Goal: Navigation & Orientation: Find specific page/section

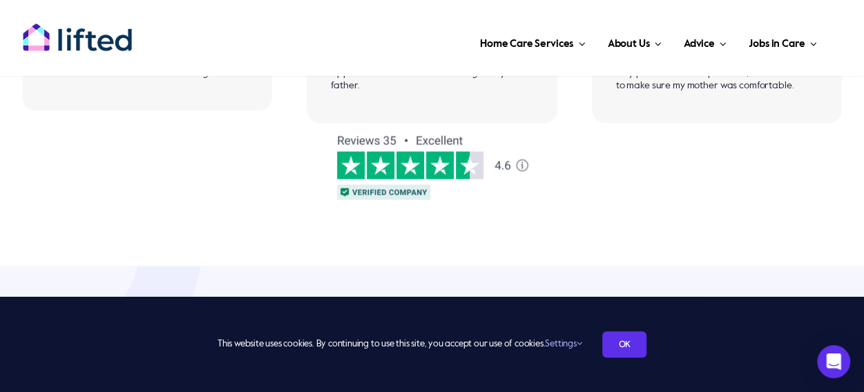
scroll to position [1160, 0]
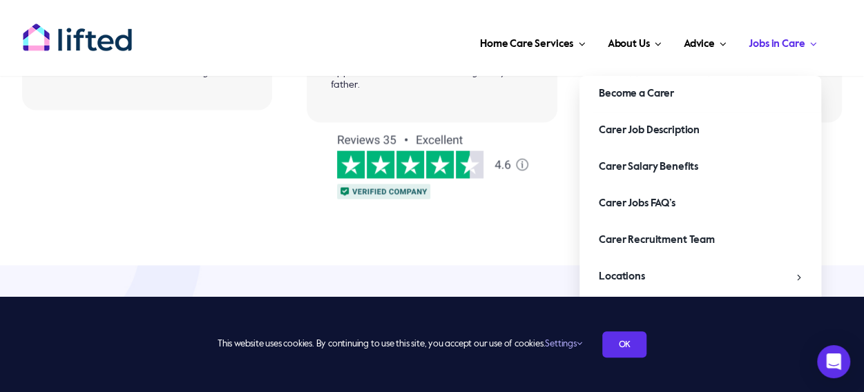
click at [787, 37] on span "Jobs in Care" at bounding box center [776, 44] width 56 height 22
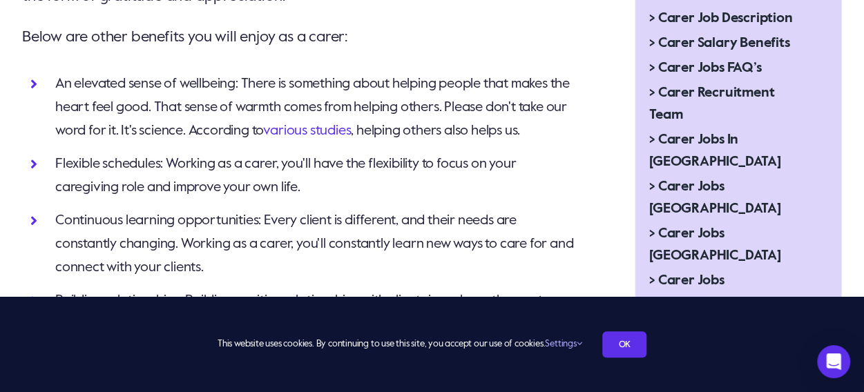
scroll to position [746, 0]
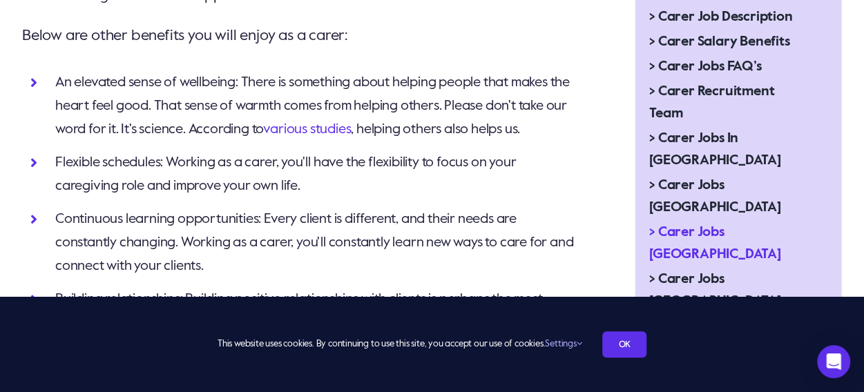
click at [725, 222] on span "> Carer Jobs Midlands" at bounding box center [727, 244] width 156 height 44
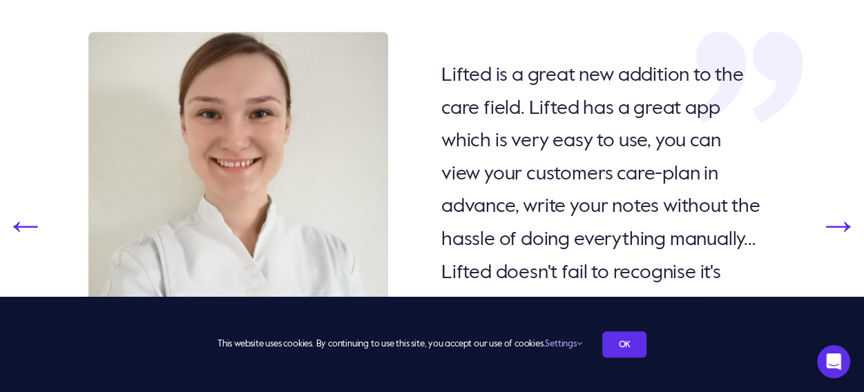
scroll to position [3253, 0]
